Goal: Register for event/course

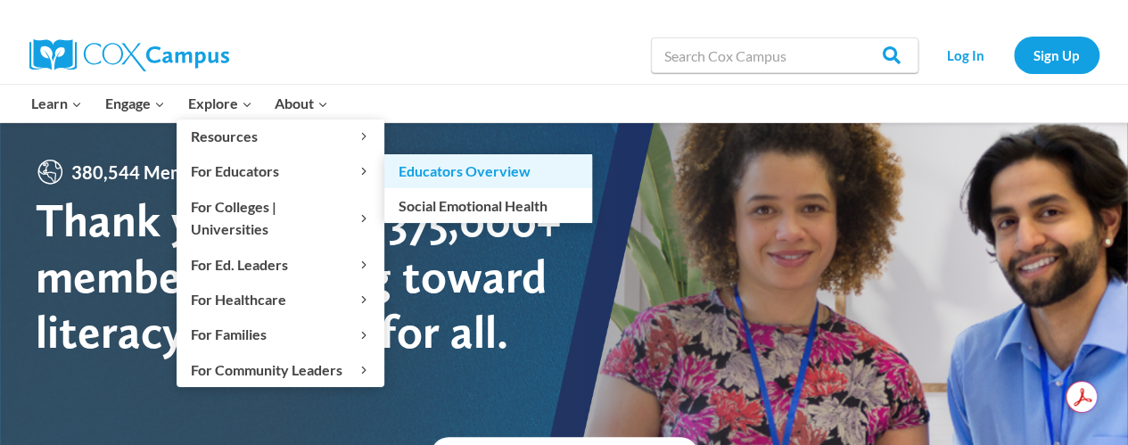
click at [415, 171] on link "Educators Overview" at bounding box center [488, 171] width 208 height 34
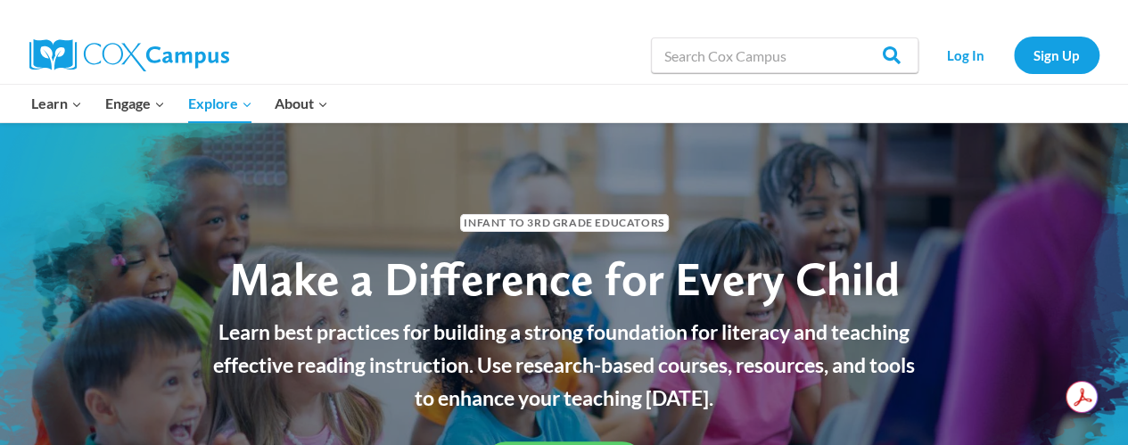
click at [542, 223] on span "Infant to 3rd Grade Educators" at bounding box center [564, 222] width 209 height 17
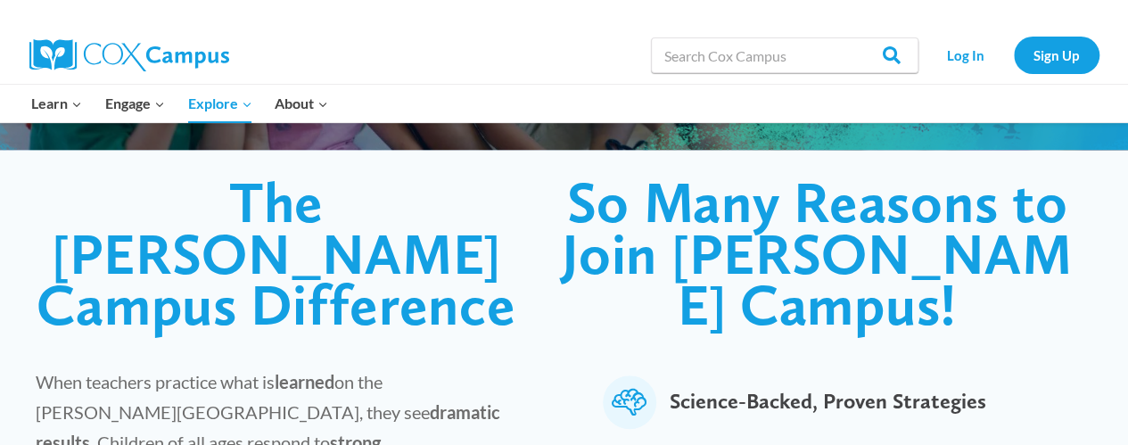
scroll to position [419, 0]
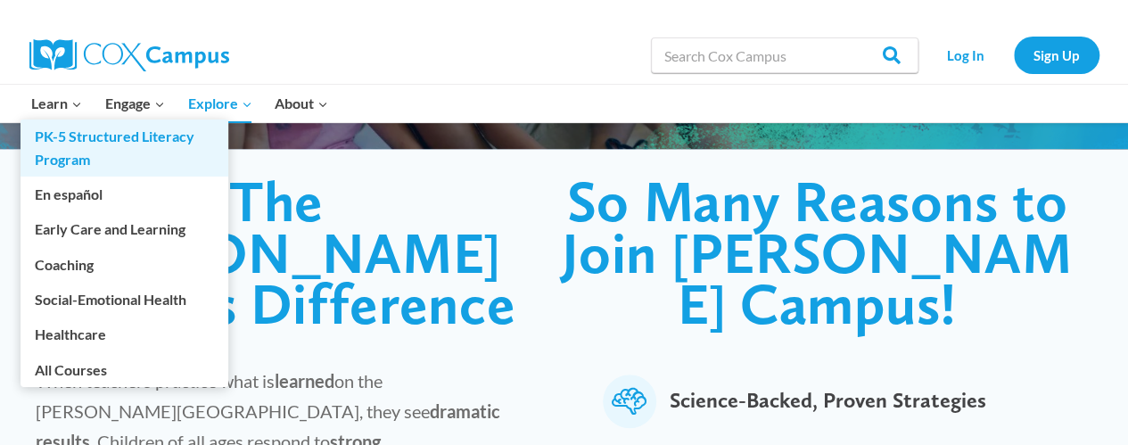
click at [48, 144] on link "PK-5 Structured Literacy Program" at bounding box center [125, 147] width 208 height 57
click at [128, 153] on link "PK-5 Structured Literacy Program" at bounding box center [125, 147] width 208 height 57
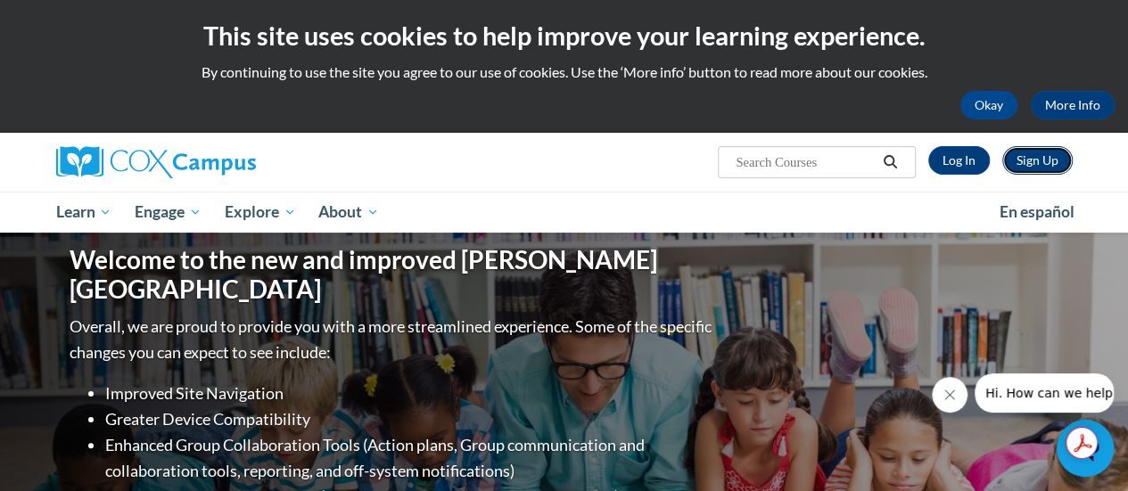
click at [1028, 161] on link "Sign Up" at bounding box center [1037, 160] width 70 height 29
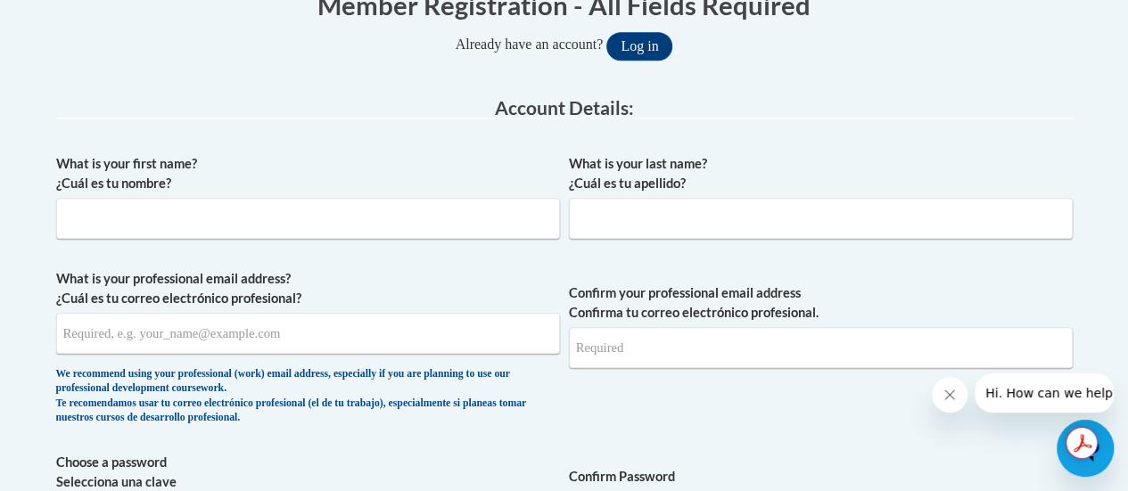
scroll to position [394, 0]
click at [114, 218] on input "What is your first name? ¿Cuál es tu nombre?" at bounding box center [308, 217] width 504 height 41
type input "Angel"
type input "Garcia"
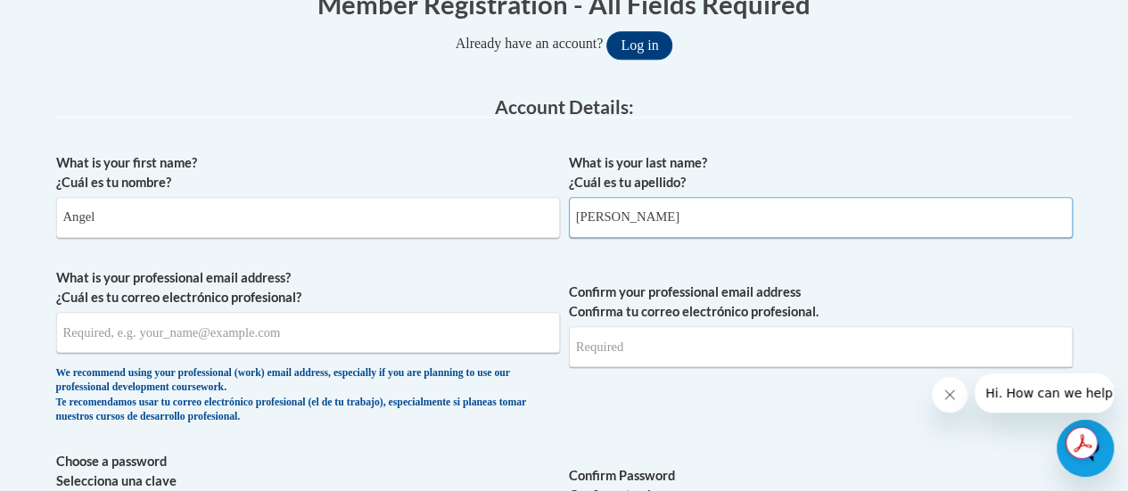
type input "angelgarcia8909@yahoo.com"
click at [628, 203] on input "Garcia" at bounding box center [821, 217] width 504 height 41
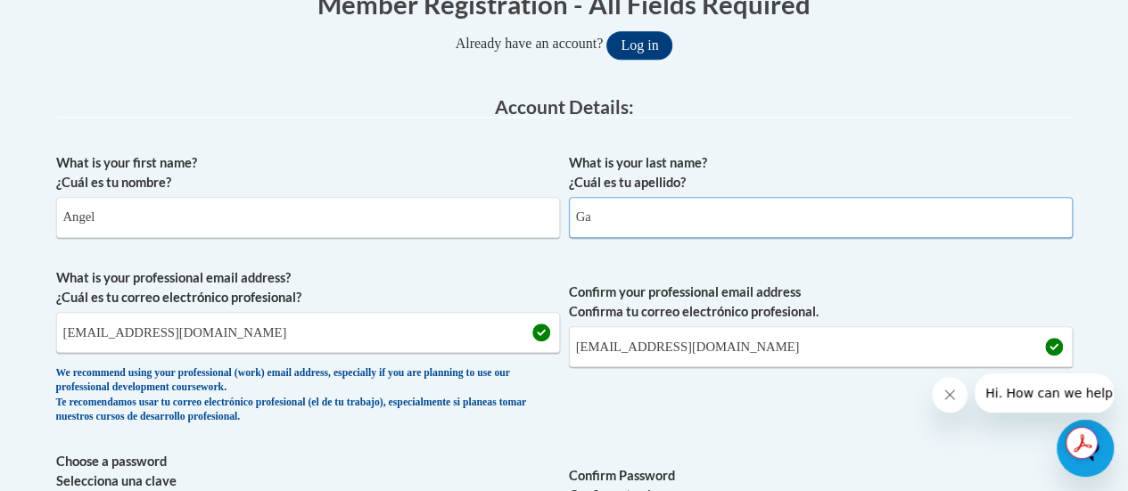
type input "G"
type input "McGee"
click at [282, 324] on input "angelgarcia8909@yahoo.com" at bounding box center [308, 332] width 504 height 41
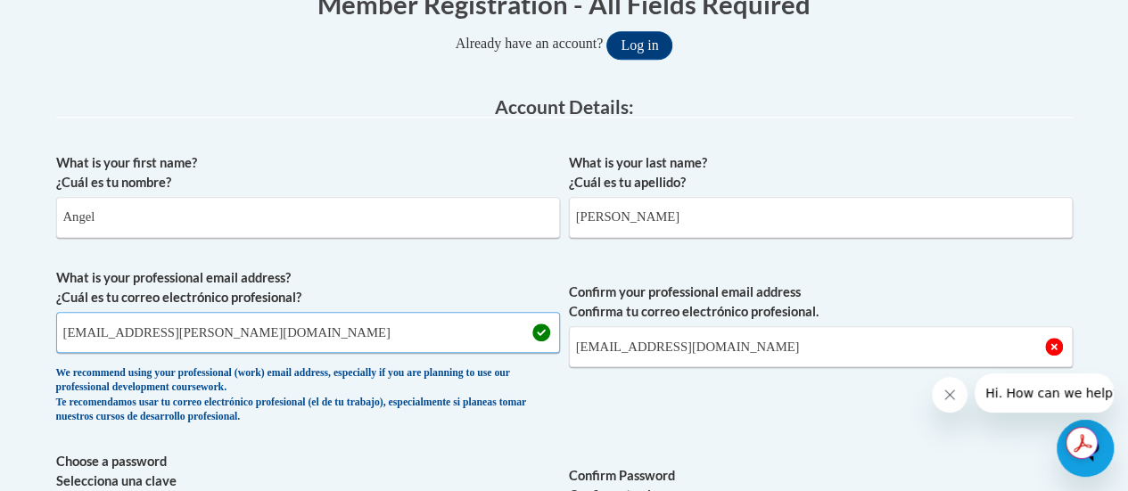
type input "angel.mcgee@rusd.org"
click at [608, 356] on input "angelgarcia8909@yahoo.com" at bounding box center [821, 346] width 504 height 41
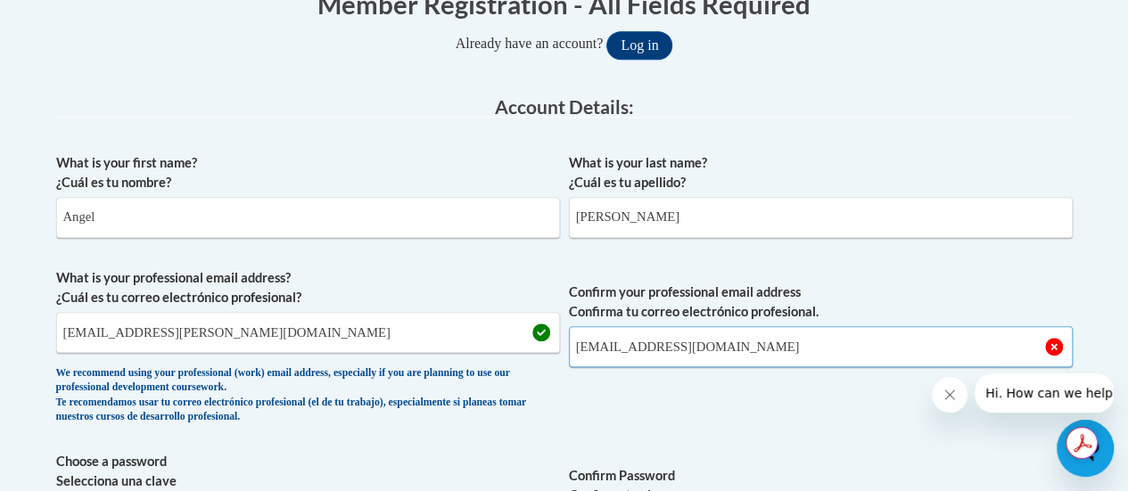
click at [608, 356] on input "angelgarcia8909@yahoo.com" at bounding box center [821, 346] width 504 height 41
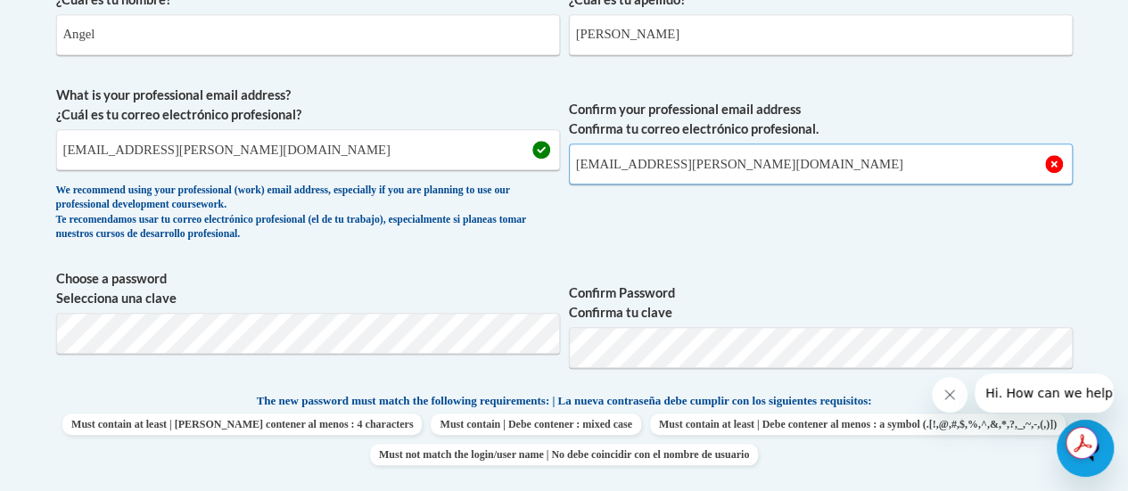
scroll to position [583, 0]
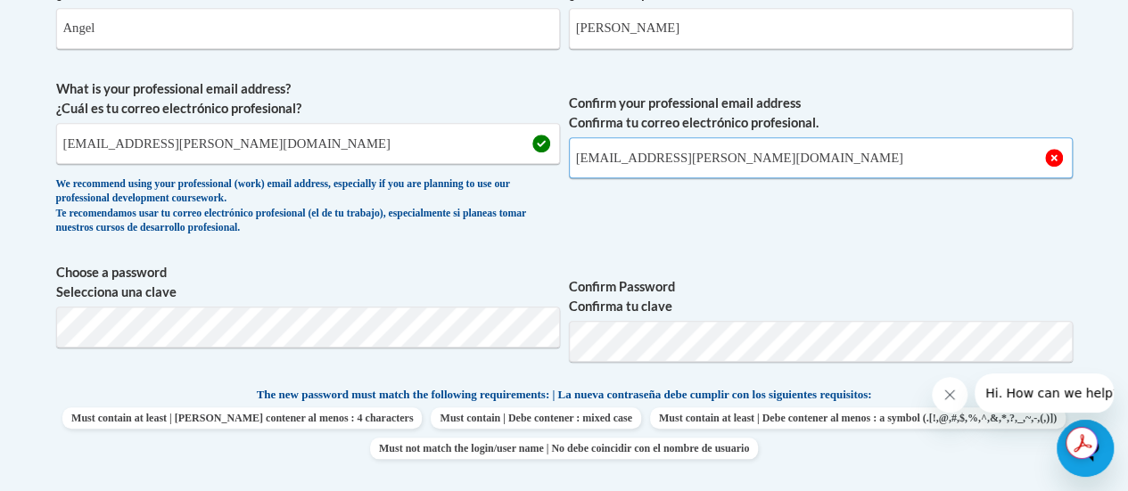
type input "angel.mcgee@rusd.org"
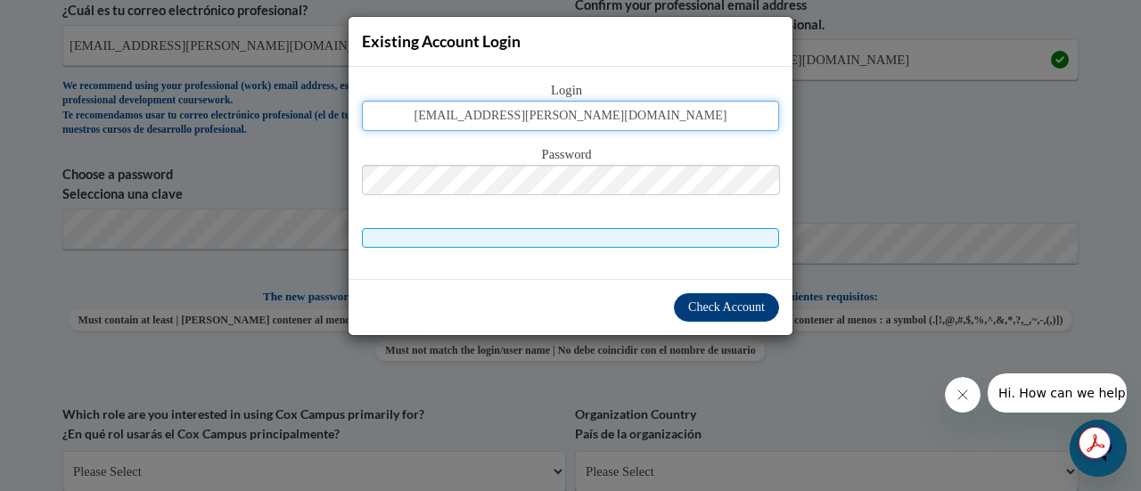
type input "angel.mcgee@rusd.org"
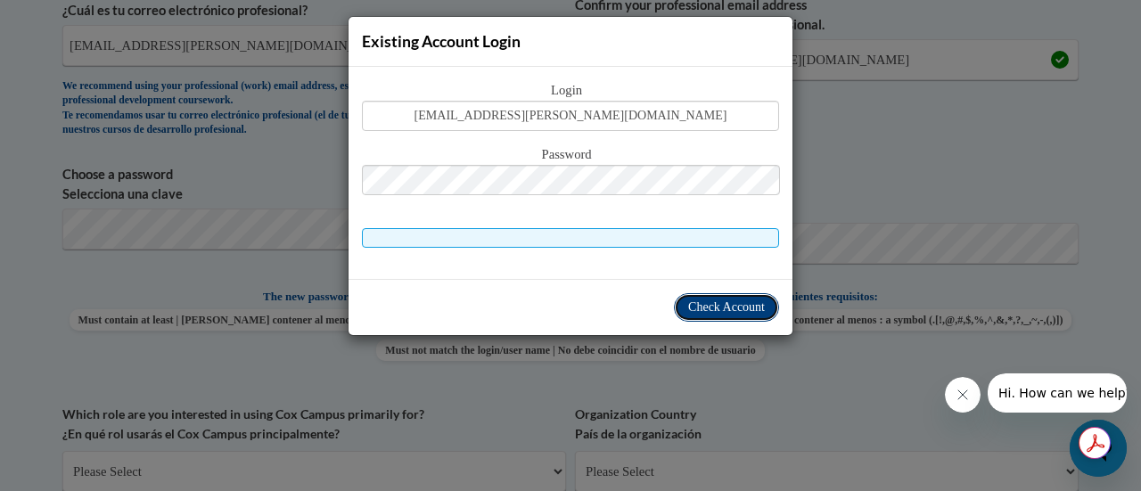
click at [689, 308] on span "Check Account" at bounding box center [726, 306] width 77 height 13
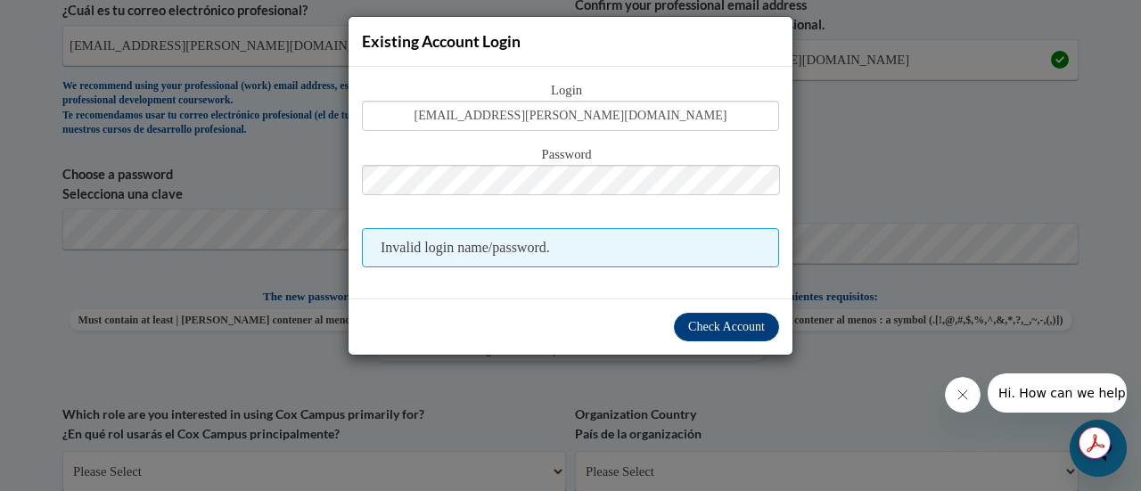
click at [554, 315] on div "Check Account" at bounding box center [571, 327] width 444 height 56
click at [688, 323] on span "Check Account" at bounding box center [726, 326] width 77 height 13
click at [852, 183] on div "Existing Account Login Login angel.mcgee@rusd.org Password Invalid login name/p…" at bounding box center [570, 245] width 1141 height 491
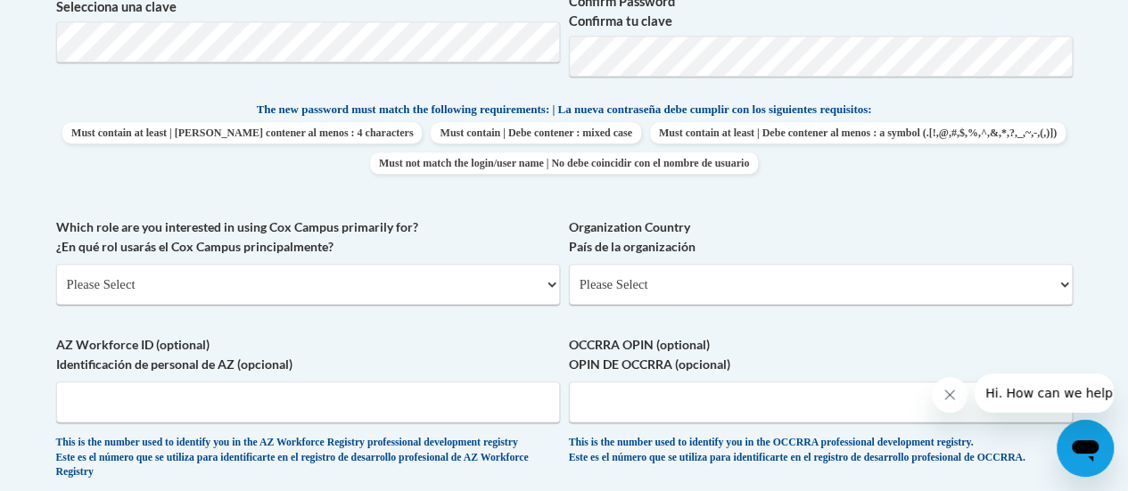
scroll to position [881, 0]
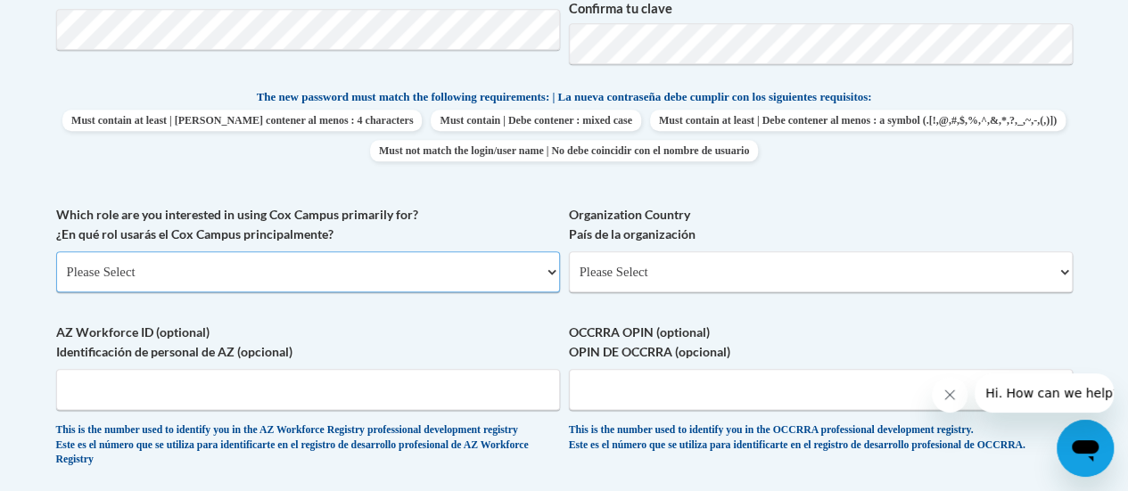
click at [260, 283] on select "Please Select College/University | Colegio/Universidad Community/Nonprofit Part…" at bounding box center [308, 271] width 504 height 41
select select "fbf2d438-af2f-41f8-98f1-81c410e29de3"
click at [56, 251] on select "Please Select College/University | Colegio/Universidad Community/Nonprofit Part…" at bounding box center [308, 271] width 504 height 41
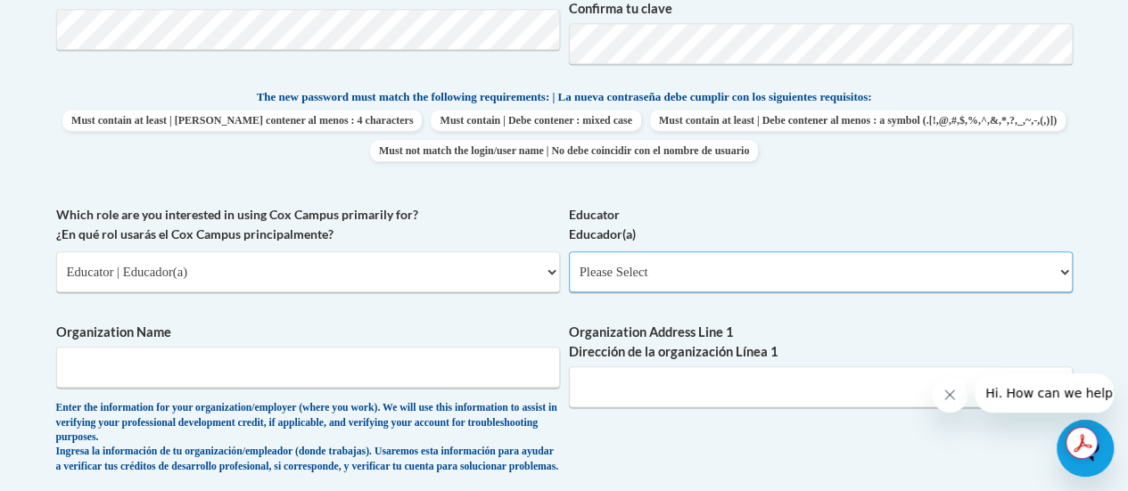
click at [591, 268] on select "Please Select Early Learning/Daycare Teacher/Family Home Care Provider | Maestr…" at bounding box center [821, 271] width 504 height 41
select select "8e40623d-54d0-45cd-9f92-5df65cd3f8cf"
click at [569, 251] on select "Please Select Early Learning/Daycare Teacher/Family Home Care Provider | Maestr…" at bounding box center [821, 271] width 504 height 41
click at [300, 368] on input "Organization Name" at bounding box center [308, 367] width 504 height 41
type input "Racine Unified School District"
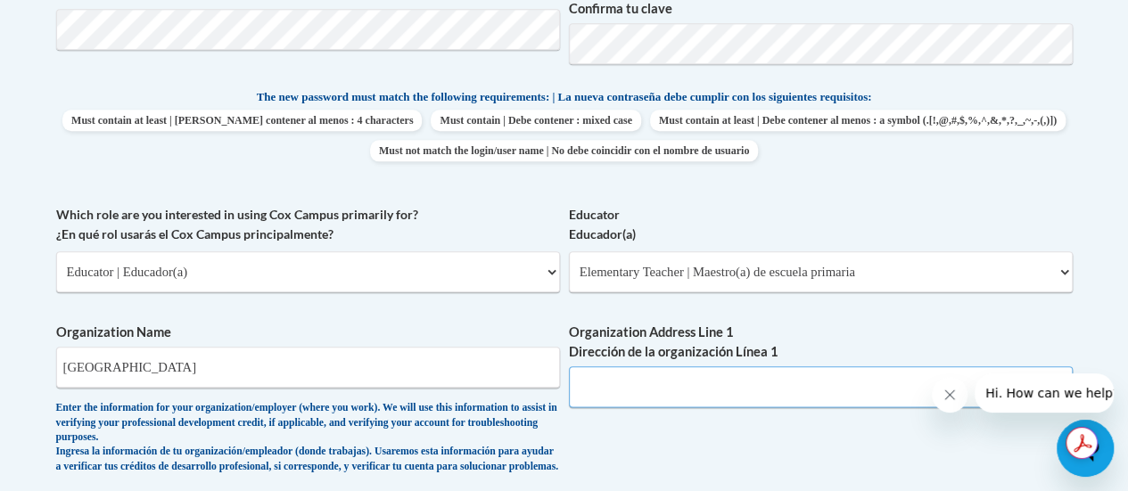
click at [629, 381] on input "Organization Address Line 1 Dirección de la organización Línea 1" at bounding box center [821, 386] width 504 height 41
click at [649, 455] on div "What is your first name? ¿Cuál es tu nombre? Angel What is your last name? ¿Cuá…" at bounding box center [564, 220] width 1016 height 1124
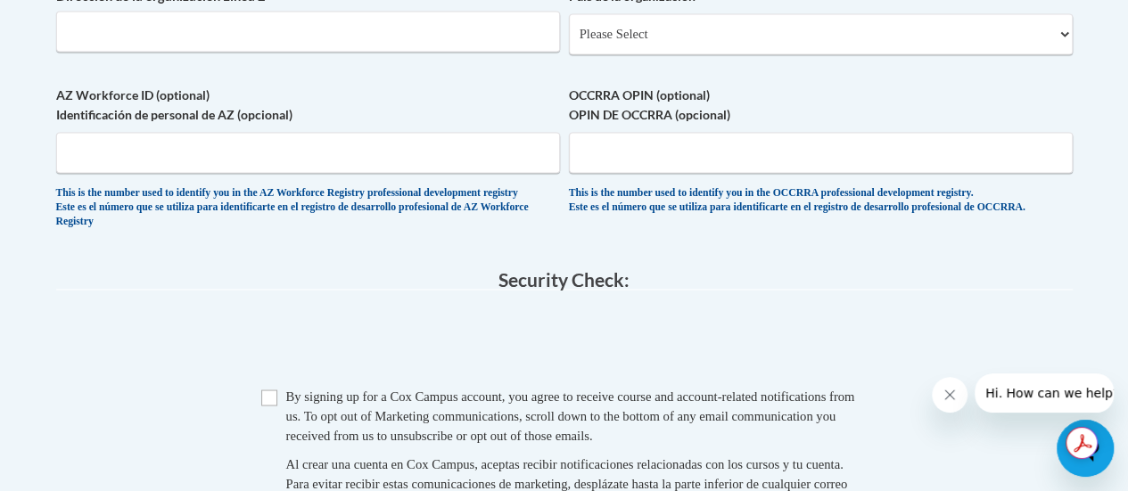
scroll to position [1416, 0]
click at [268, 405] on input "Checkbox" at bounding box center [269, 397] width 16 height 16
checkbox input "true"
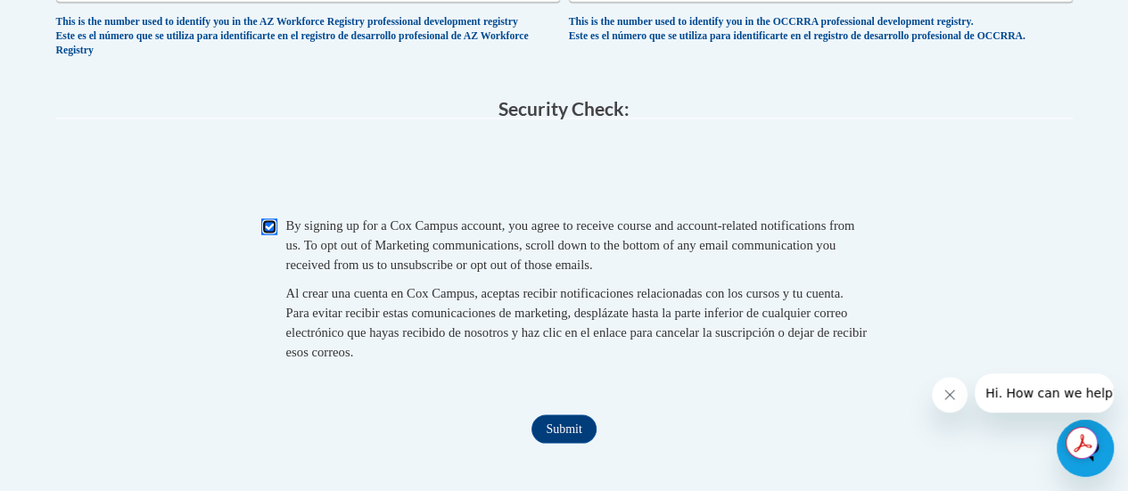
scroll to position [1588, 0]
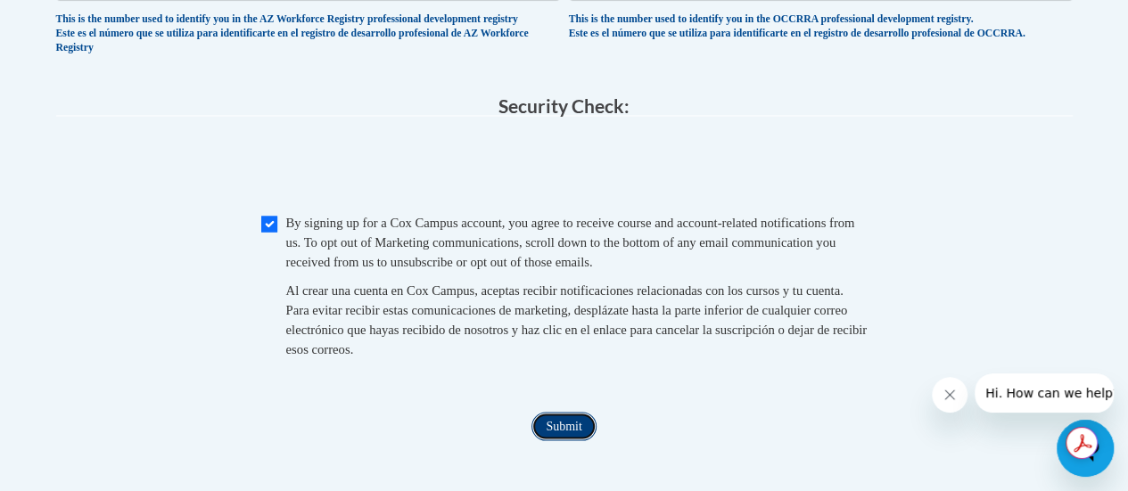
click at [562, 440] on input "Submit" at bounding box center [563, 426] width 64 height 29
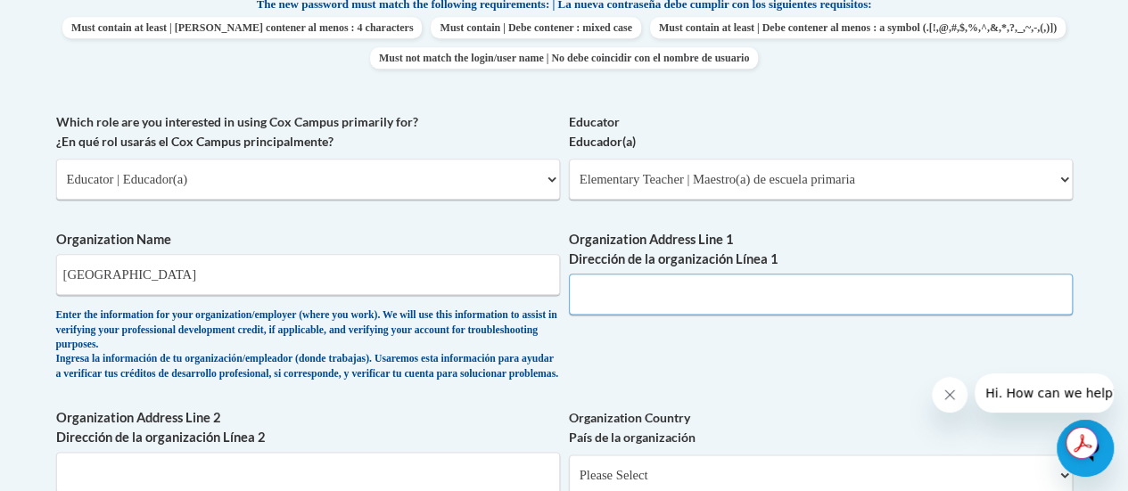
scroll to position [972, 0]
paste input "3109 Mt Pleasant St · (262) 635-5600"
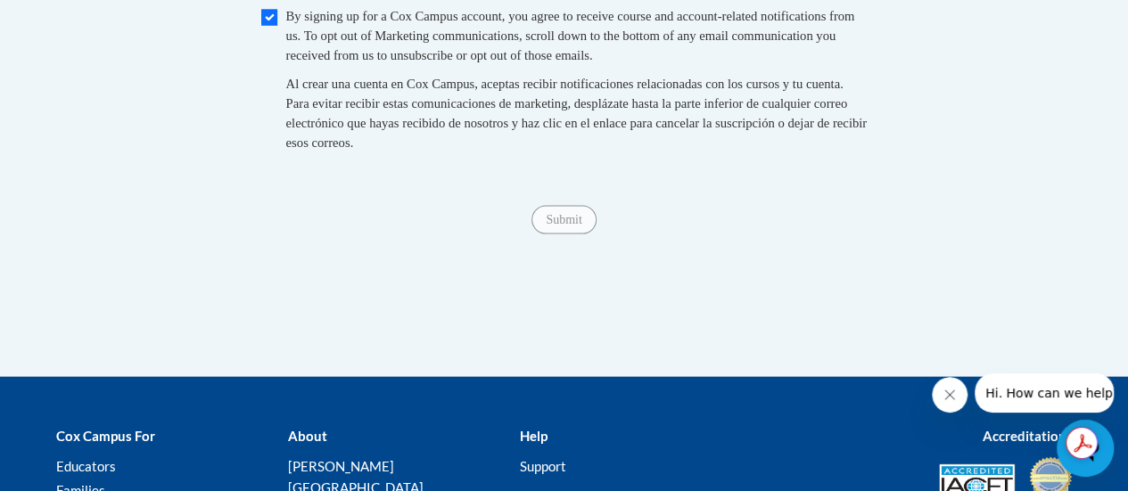
scroll to position [1800, 0]
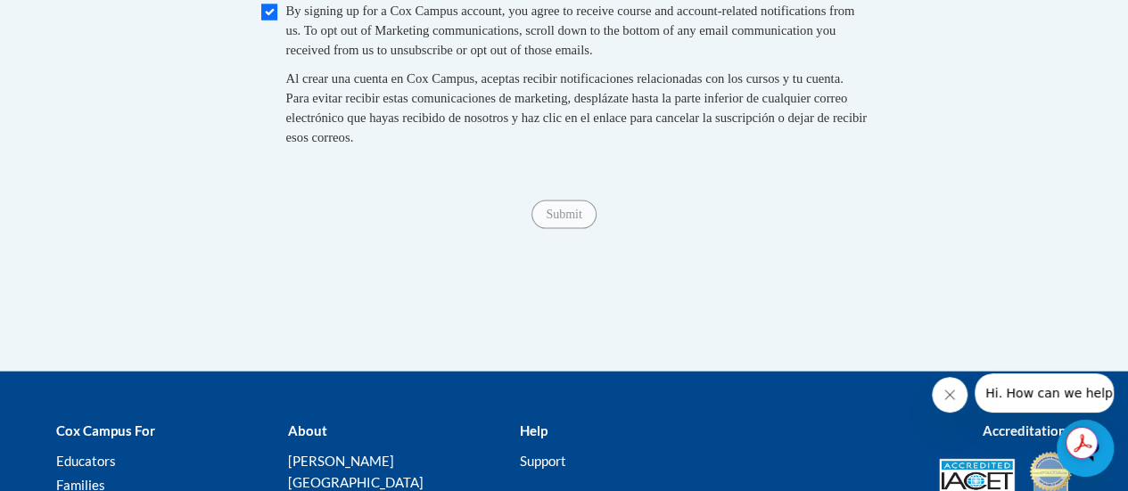
type input "3109 Mt Pleasant St"
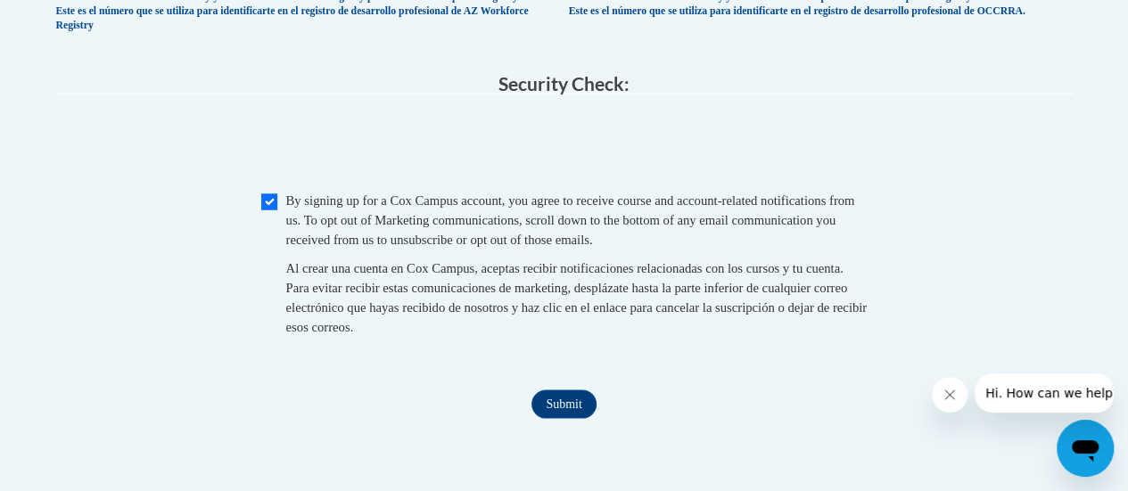
scroll to position [1665, 0]
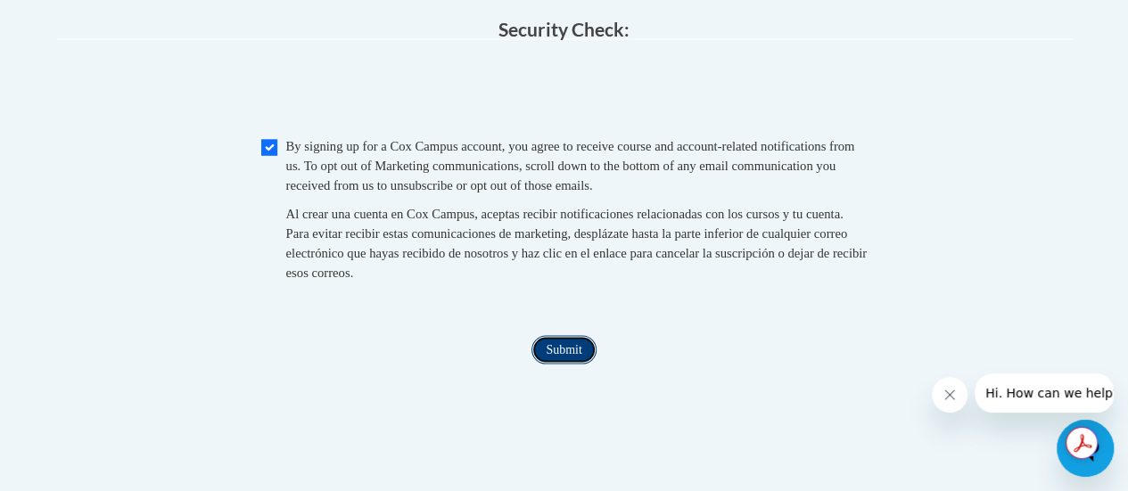
click at [556, 364] on input "Submit" at bounding box center [563, 349] width 64 height 29
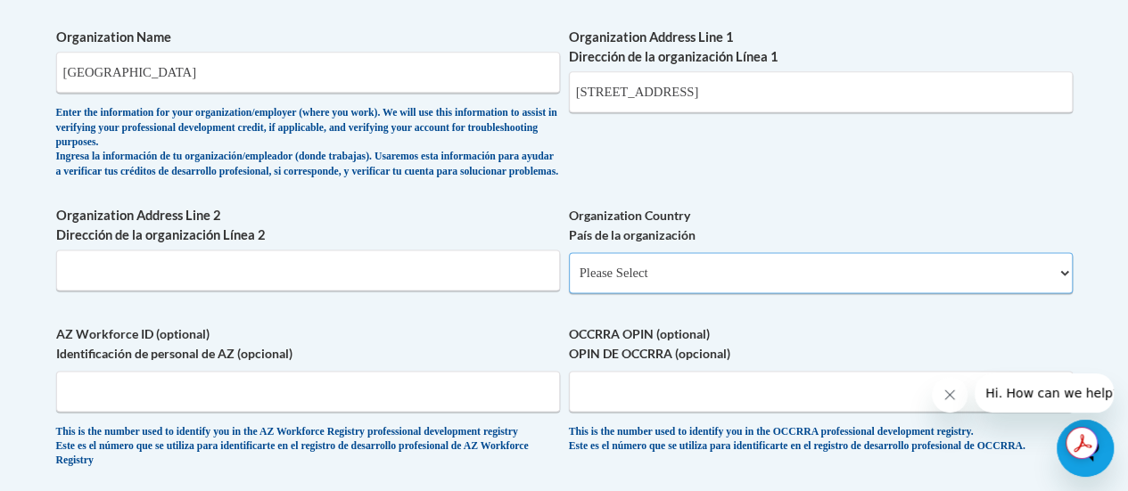
scroll to position [1166, 0]
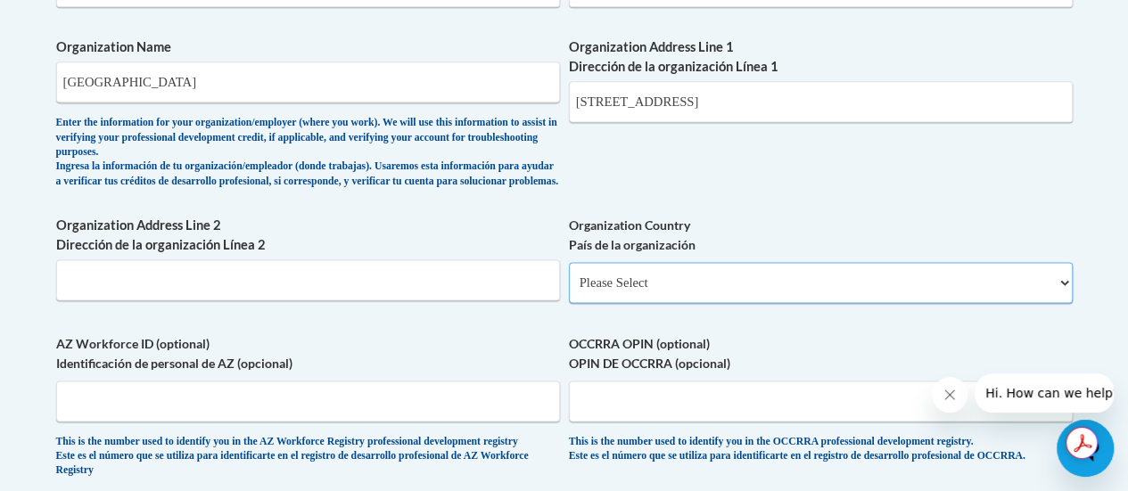
click at [654, 287] on select "Please Select United States | Estados Unidos Outside of the United States | Fue…" at bounding box center [821, 282] width 504 height 41
select select "2ba6c5f2-6ab4-47b5-9408-0a73ae60d186"
click at [569, 275] on select "Please Select United States | Estados Unidos Outside of the United States | Fue…" at bounding box center [821, 282] width 504 height 41
select select
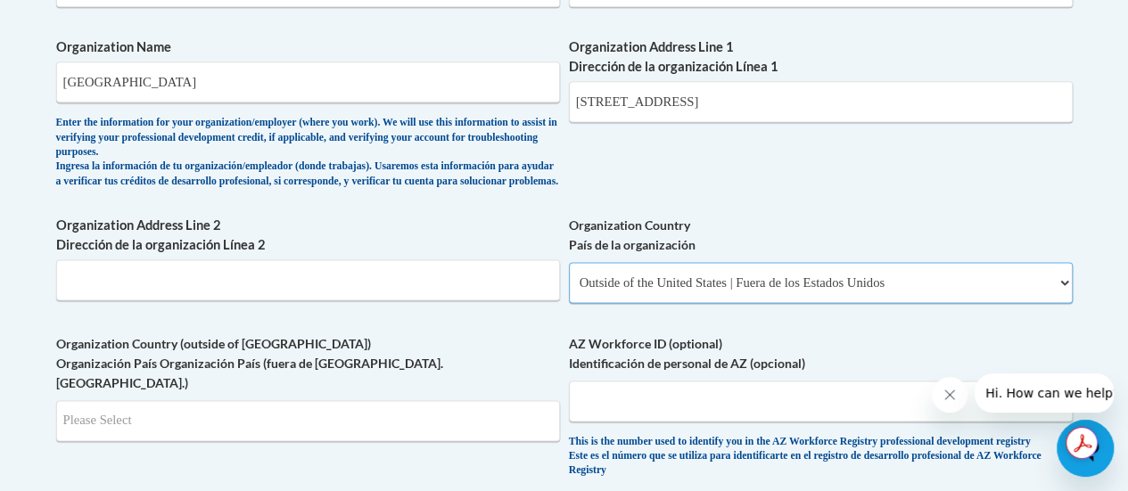
click at [669, 284] on select "Please Select United States | Estados Unidos Outside of the United States | Fue…" at bounding box center [821, 282] width 504 height 41
select select "ad49bcad-a171-4b2e-b99c-48b446064914"
click at [569, 275] on select "Please Select United States | Estados Unidos Outside of the United States | Fue…" at bounding box center [821, 282] width 504 height 41
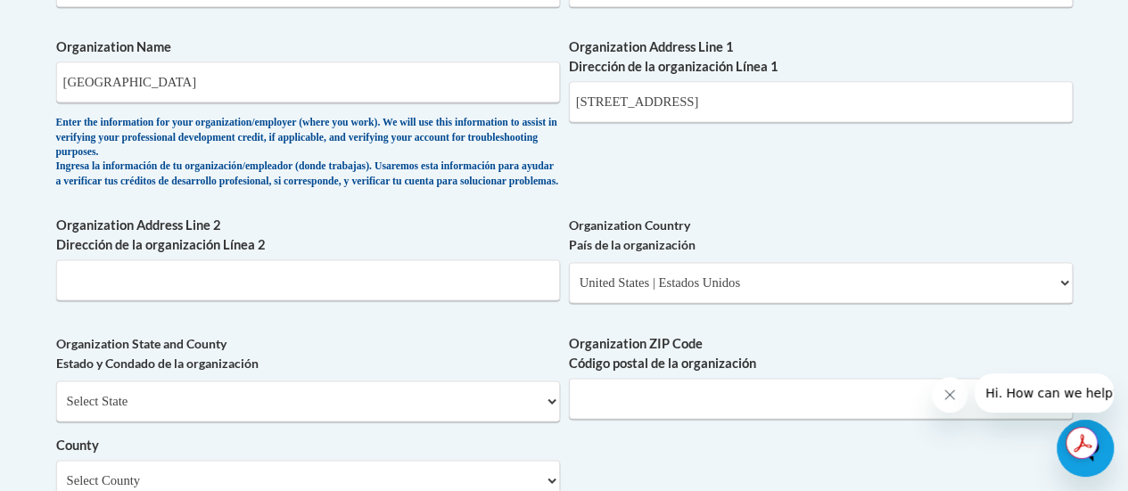
click at [753, 184] on div "What is your first name? ¿Cuál es tu nombre? Angel What is your last name? ¿Cuá…" at bounding box center [564, 33] width 1016 height 1322
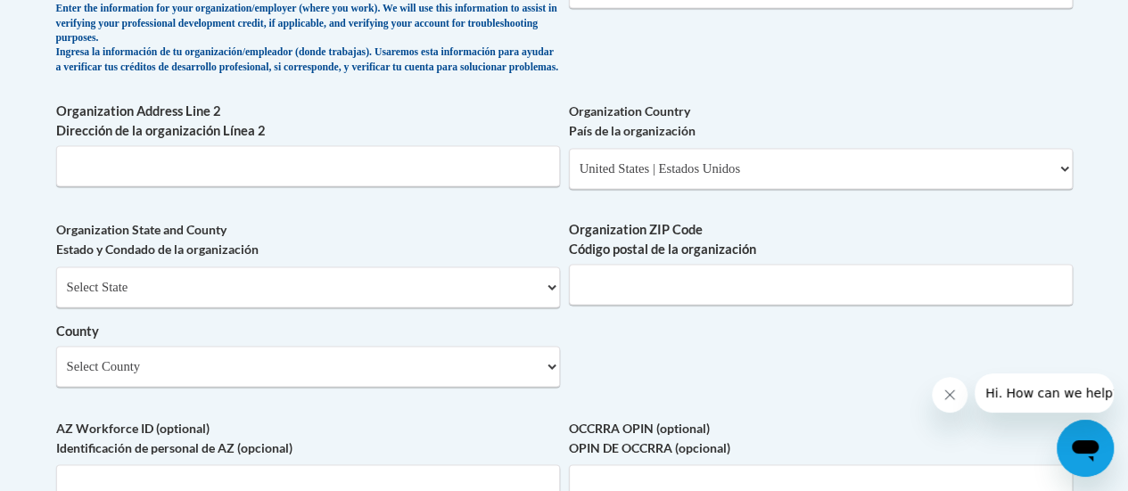
scroll to position [1291, 0]
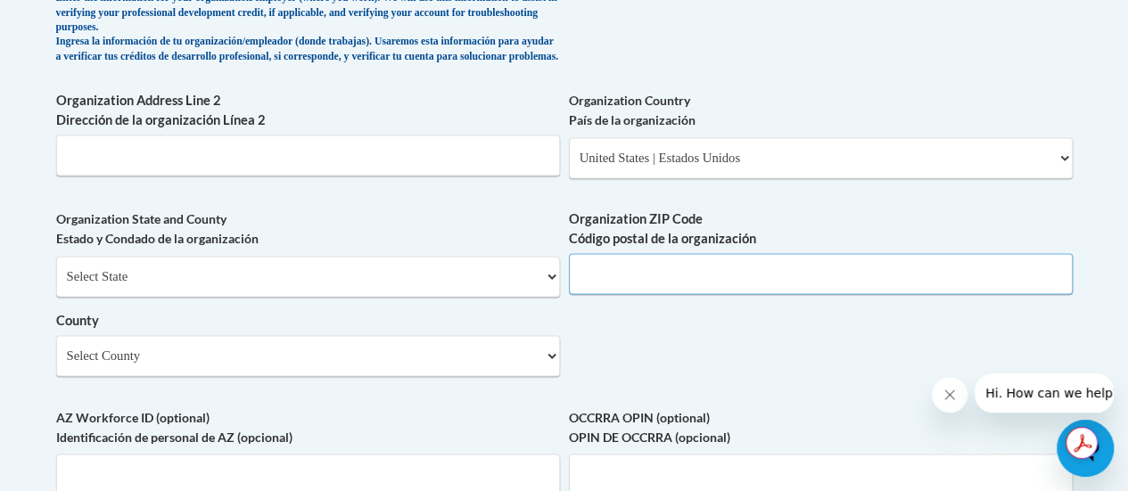
click at [682, 294] on input "Organization ZIP Code Código postal de la organización" at bounding box center [821, 273] width 504 height 41
type input "53404"
click at [338, 283] on select "Select State Alabama Alaska Arizona Arkansas California Colorado Connecticut De…" at bounding box center [308, 276] width 504 height 41
select select "Wisconsin"
click at [56, 269] on select "Select State Alabama Alaska Arizona Arkansas California Colorado Connecticut De…" at bounding box center [308, 276] width 504 height 41
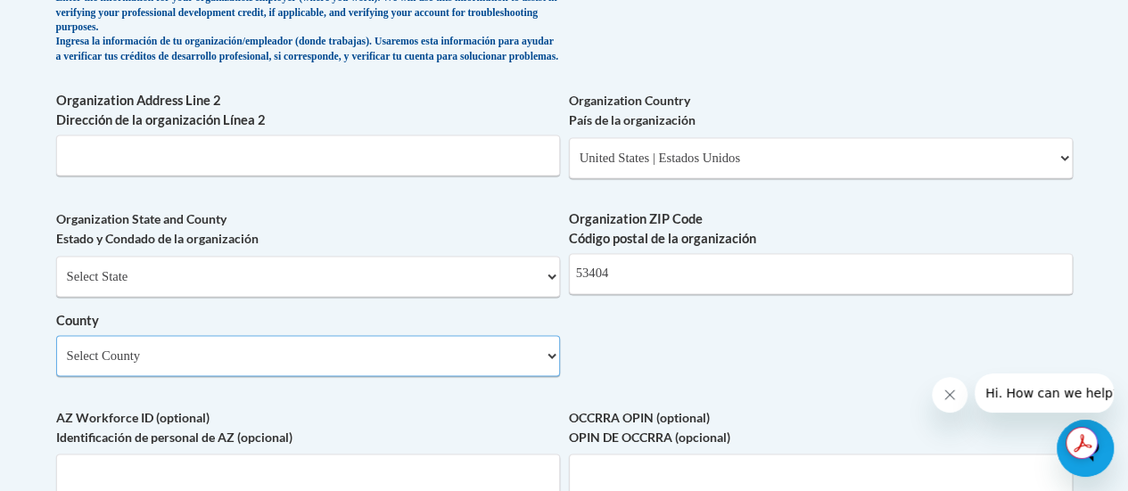
click at [197, 376] on select "Select County Adams Ashland Barron Bayfield Brown Buffalo Burnett Calumet Chipp…" at bounding box center [308, 355] width 504 height 41
select select "Racine"
click at [56, 349] on select "Select County Adams Ashland Barron Bayfield Brown Buffalo Burnett Calumet Chipp…" at bounding box center [308, 355] width 504 height 41
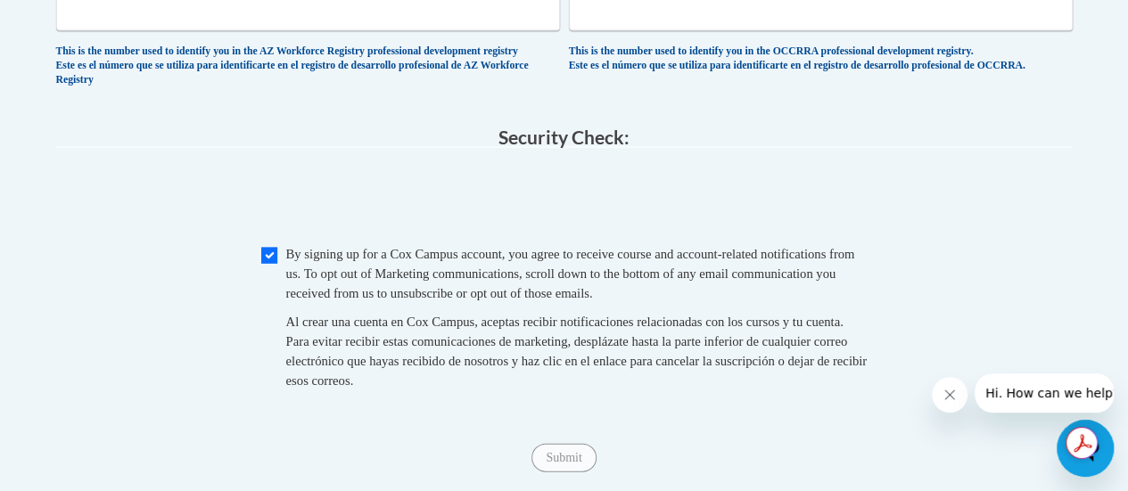
scroll to position [1790, 0]
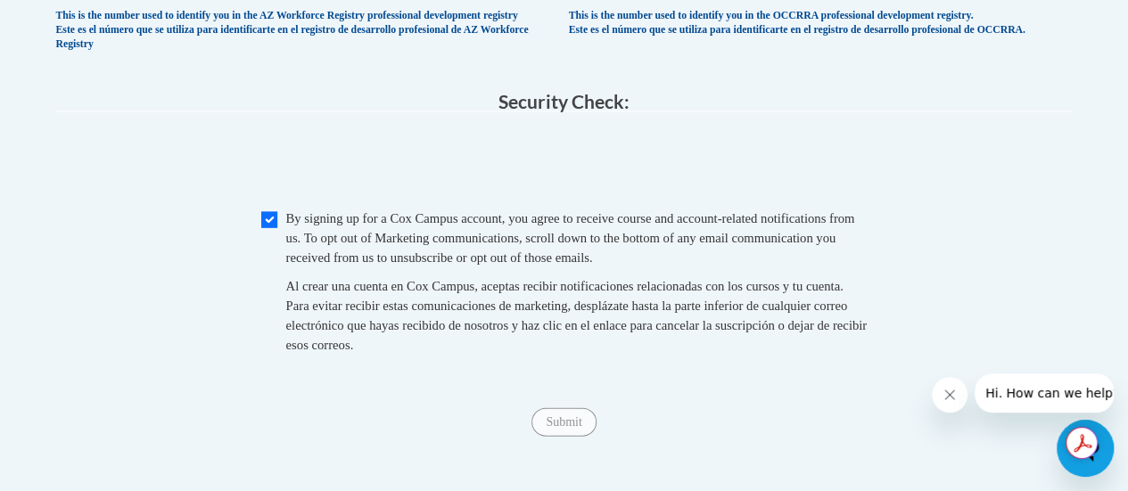
click at [308, 112] on legend "Security Check:" at bounding box center [564, 102] width 1016 height 21
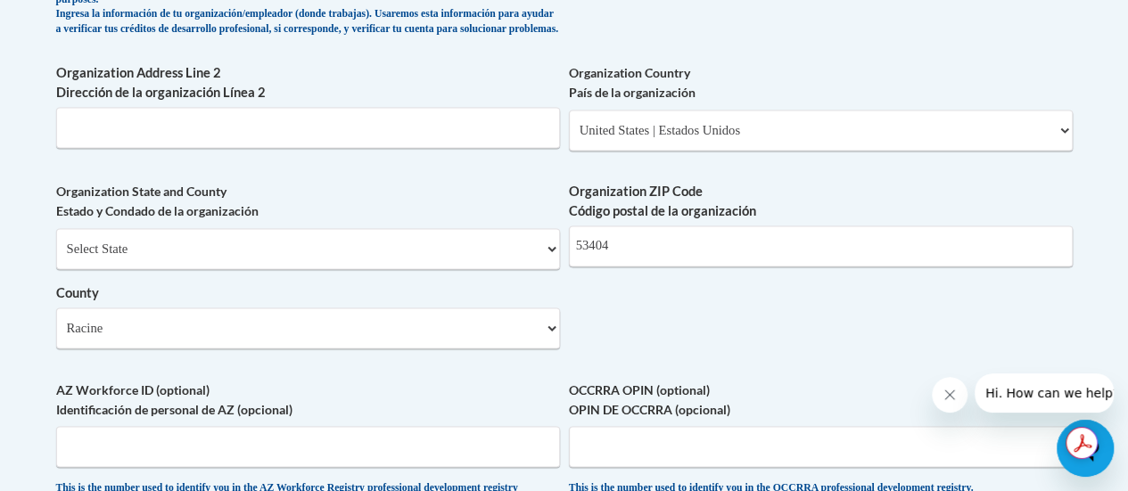
scroll to position [1307, 0]
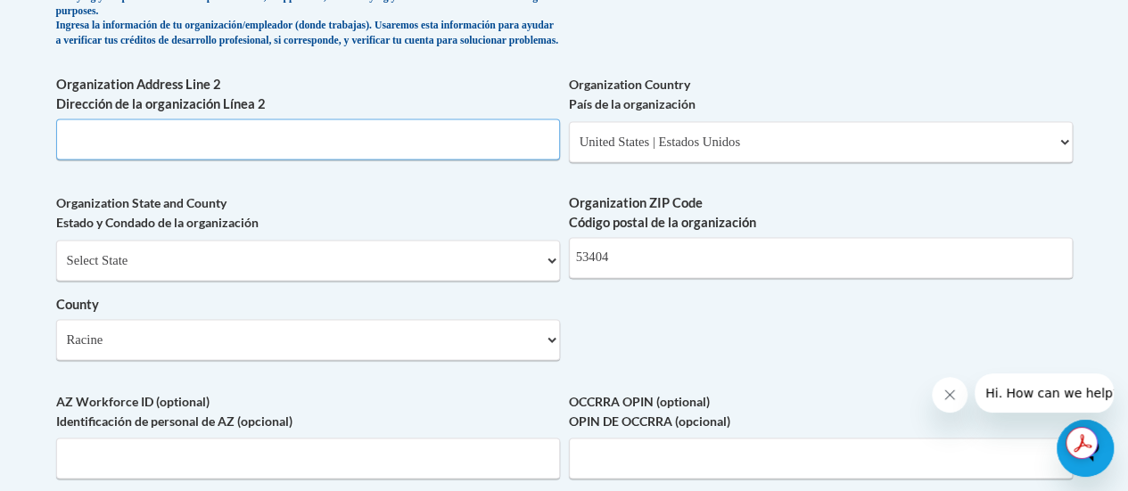
click at [293, 157] on input "Organization Address Line 2 Dirección de la organización Línea 2" at bounding box center [308, 139] width 504 height 41
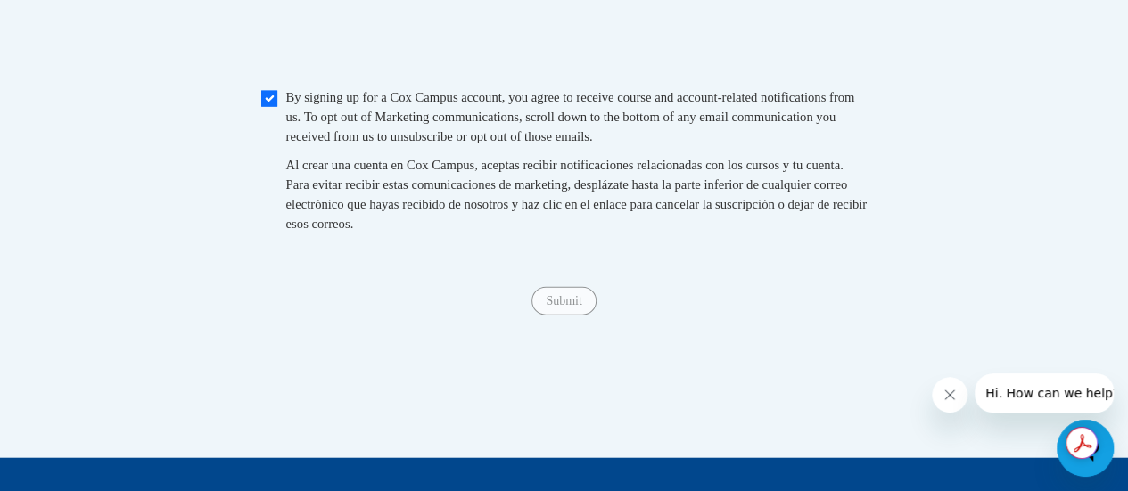
scroll to position [1938, 0]
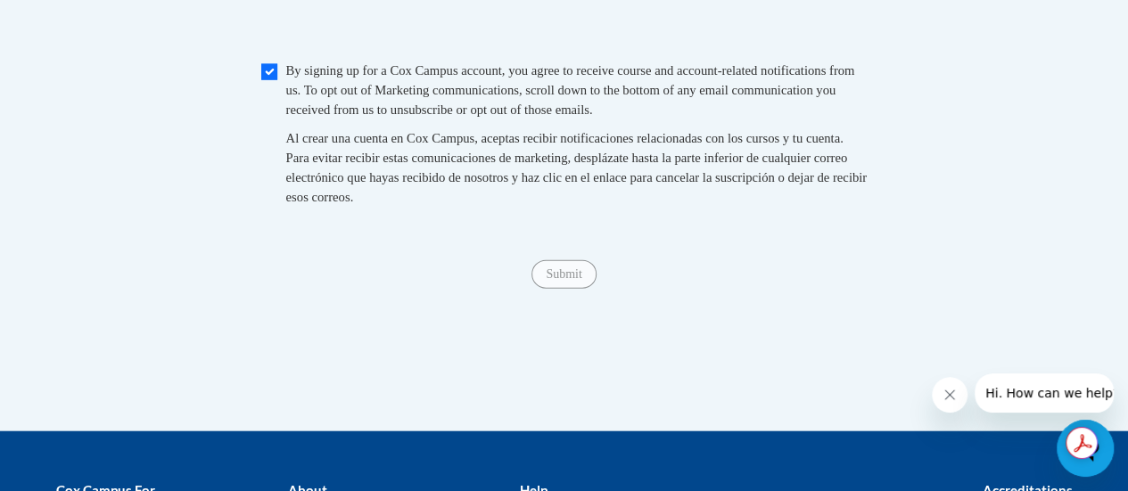
type input "rusd"
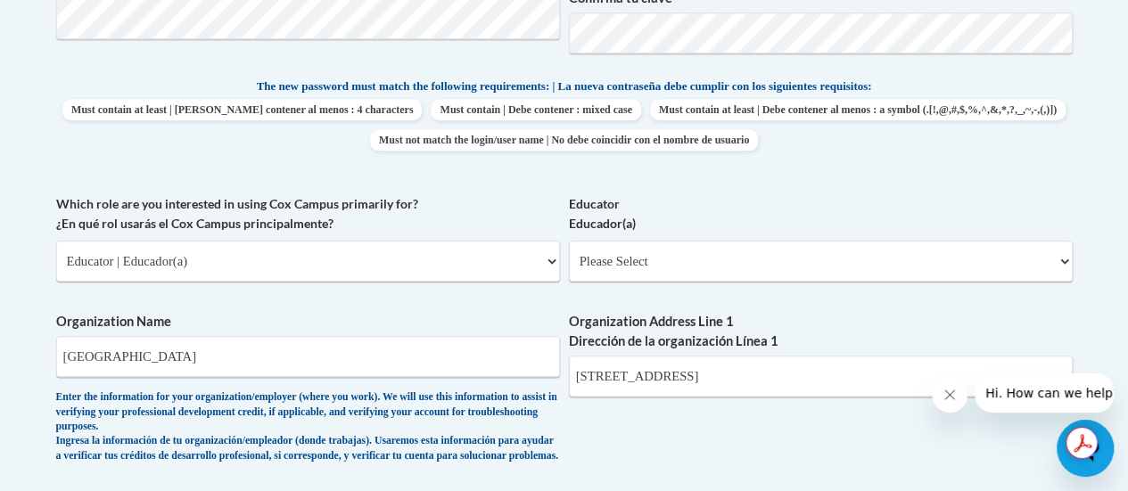
scroll to position [893, 0]
click at [628, 267] on select "Please Select Early Learning/Daycare Teacher/Family Home Care Provider | Maestr…" at bounding box center [821, 259] width 504 height 41
select select "8e40623d-54d0-45cd-9f92-5df65cd3f8cf"
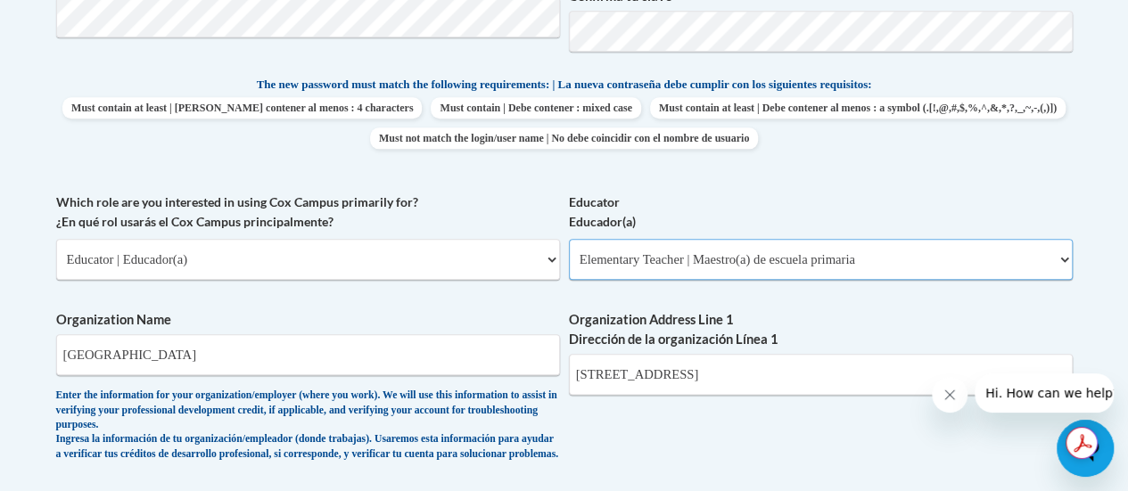
click at [569, 239] on select "Please Select Early Learning/Daycare Teacher/Family Home Care Provider | Maestr…" at bounding box center [821, 259] width 504 height 41
select select "null"
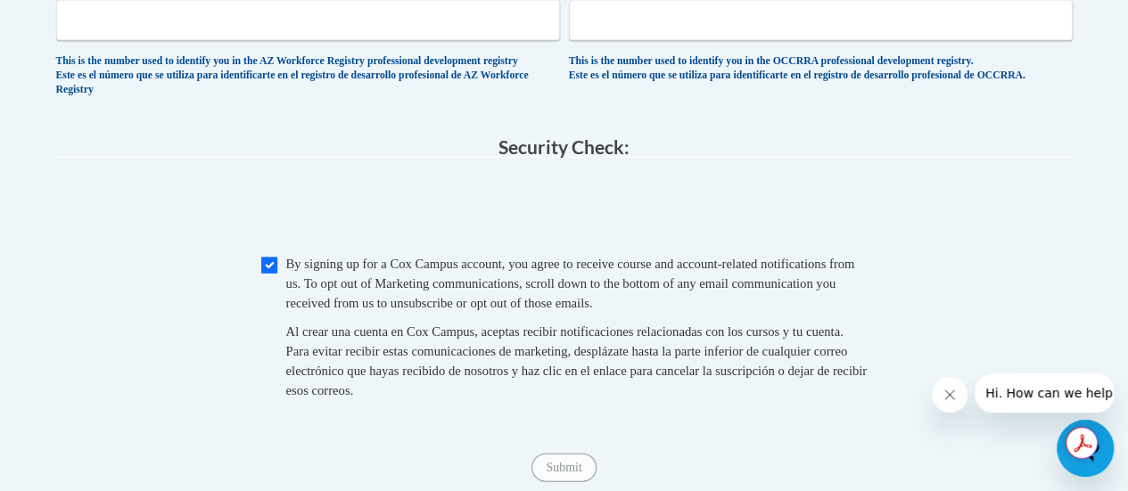
click at [493, 310] on span "By signing up for a Cox Campus account, you agree to receive course and account…" at bounding box center [570, 283] width 569 height 53
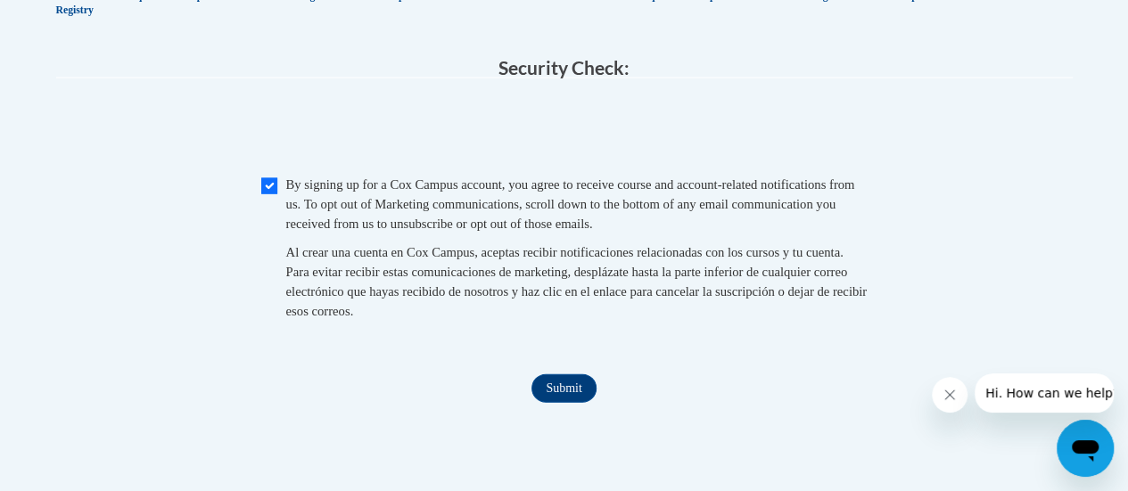
scroll to position [1831, 0]
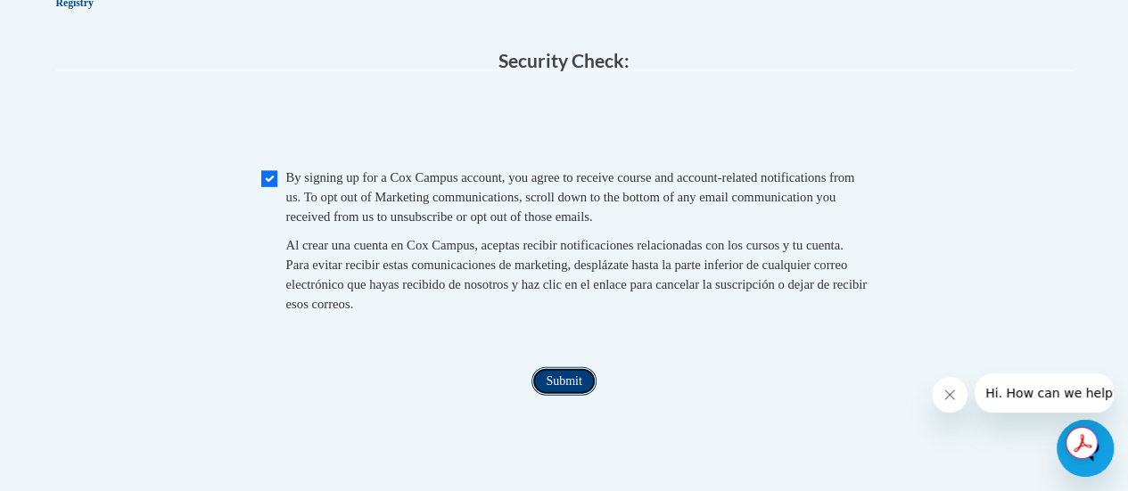
click at [558, 396] on input "Submit" at bounding box center [563, 381] width 64 height 29
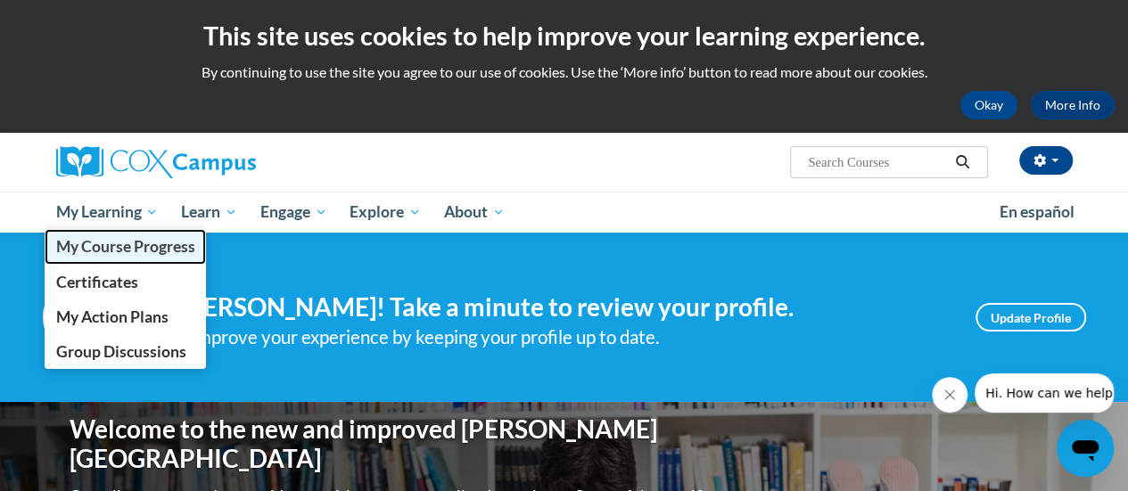
click at [119, 234] on link "My Course Progress" at bounding box center [126, 246] width 162 height 35
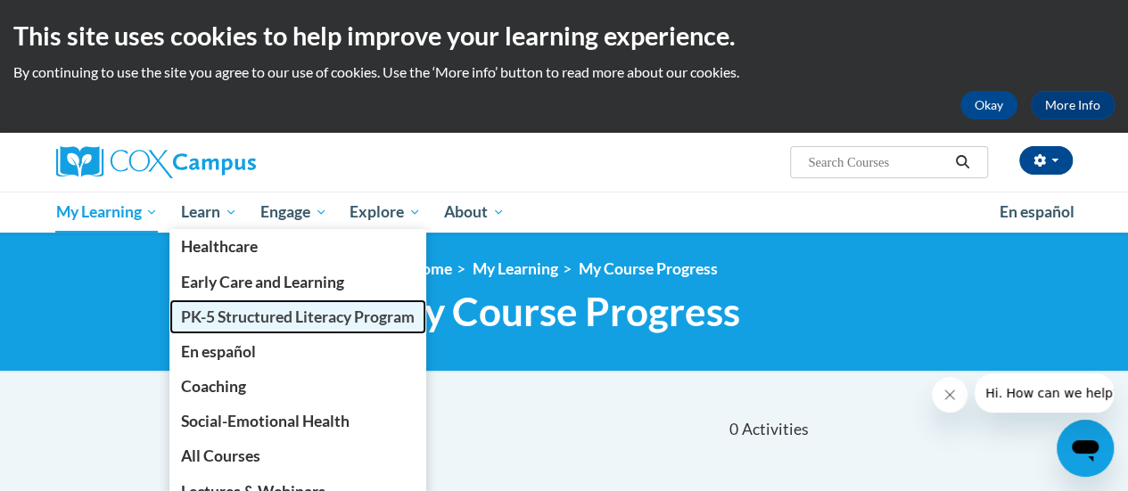
click at [244, 317] on span "PK-5 Structured Literacy Program" at bounding box center [298, 317] width 234 height 19
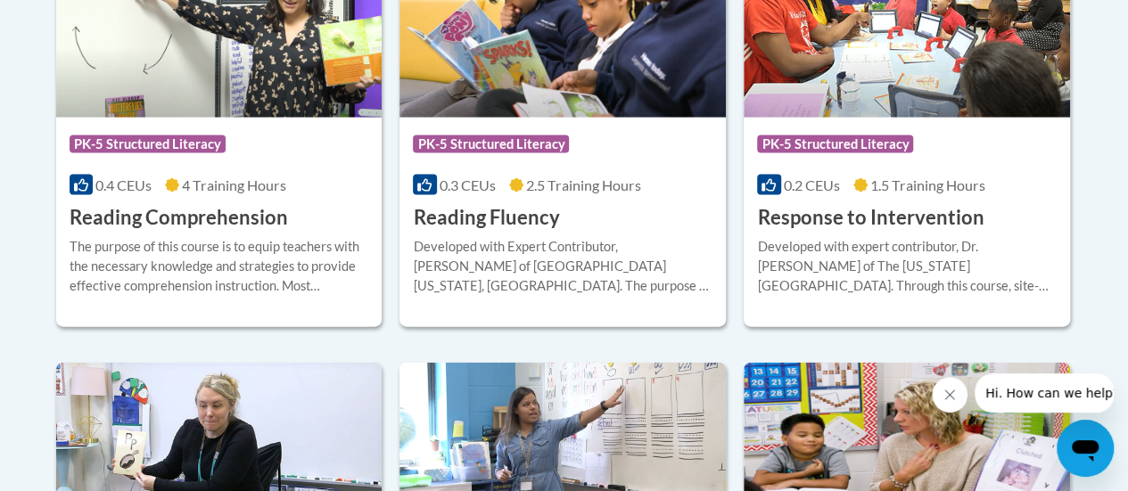
scroll to position [1816, 0]
